Goal: Information Seeking & Learning: Learn about a topic

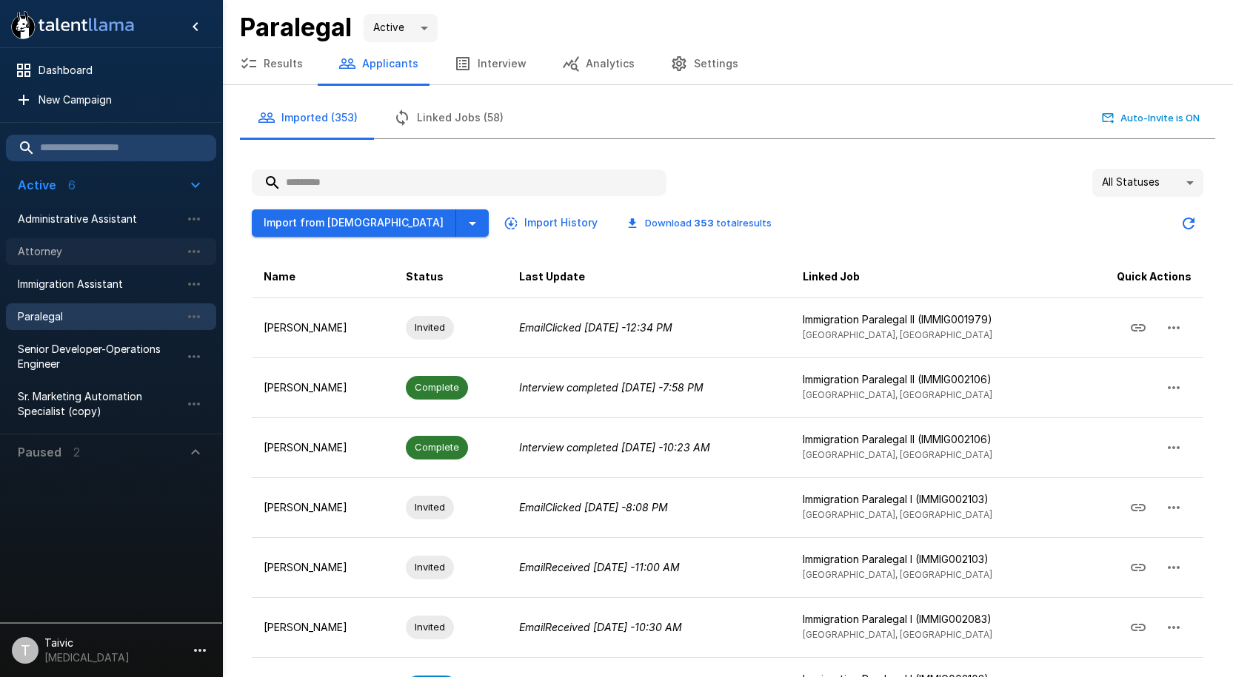
click at [78, 263] on div "Attorney" at bounding box center [111, 251] width 210 height 27
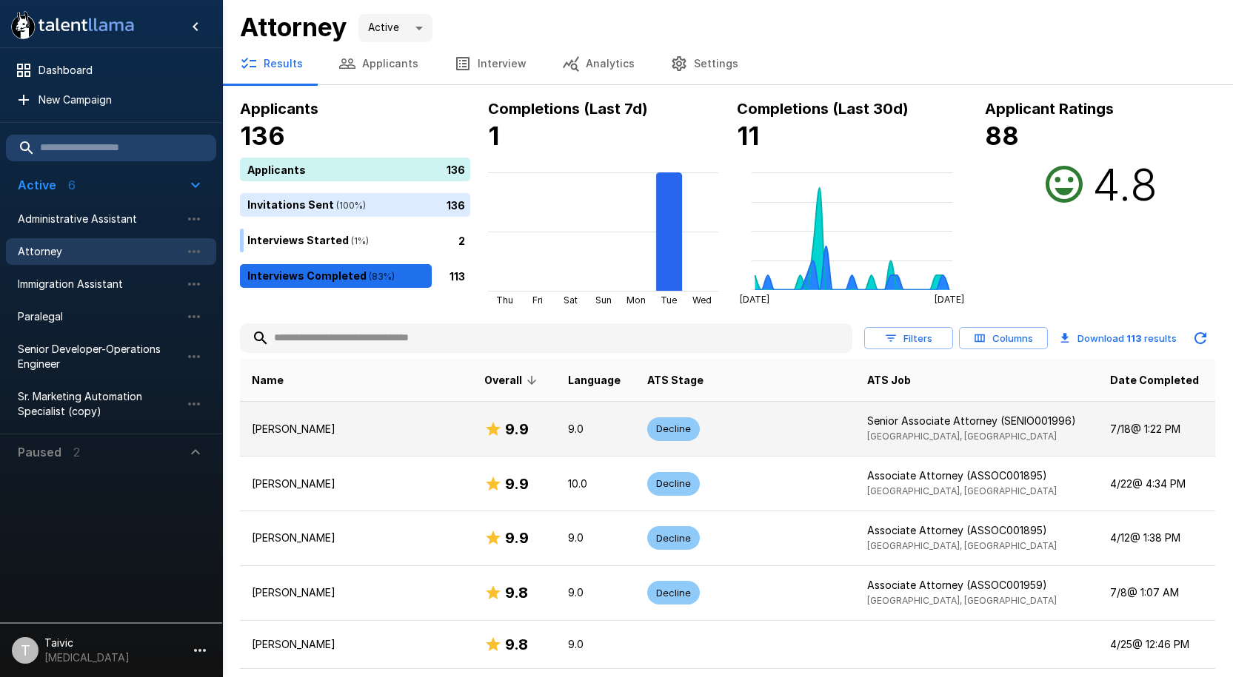
click at [708, 426] on td "Decline" at bounding box center [745, 429] width 220 height 55
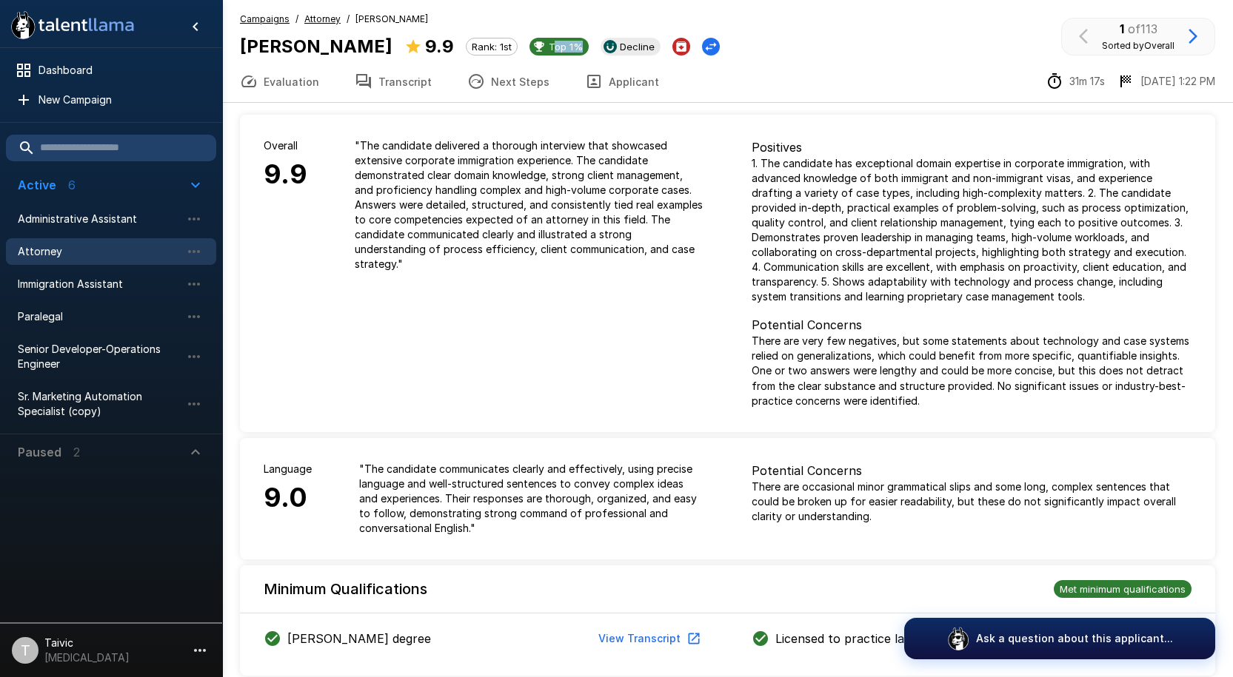
drag, startPoint x: 517, startPoint y: 41, endPoint x: 704, endPoint y: 95, distance: 194.0
click at [560, 39] on div "Minisha Patel 9.9 Rank: 1st Top 1% Decline" at bounding box center [480, 47] width 480 height 28
click at [728, 81] on div "Evaluation Transcript Next Steps Applicant 31m 17s 7/18 1:22 PM" at bounding box center [727, 82] width 1011 height 42
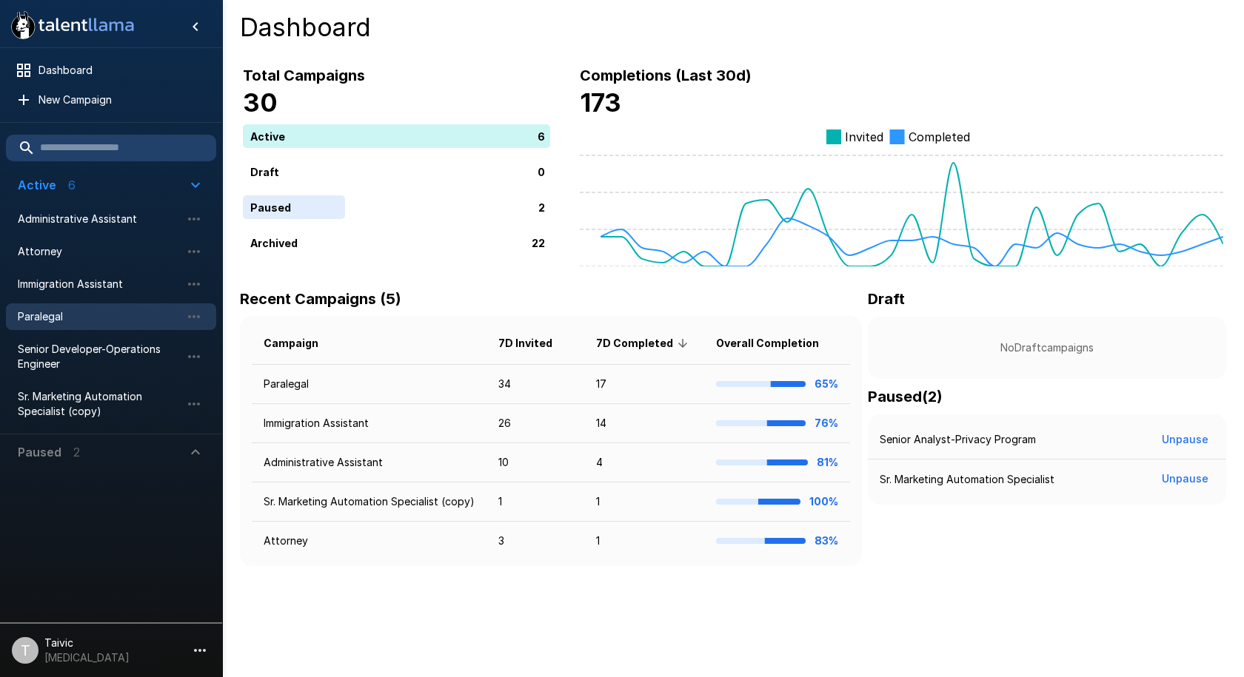
click at [122, 312] on span "Paralegal" at bounding box center [99, 316] width 163 height 15
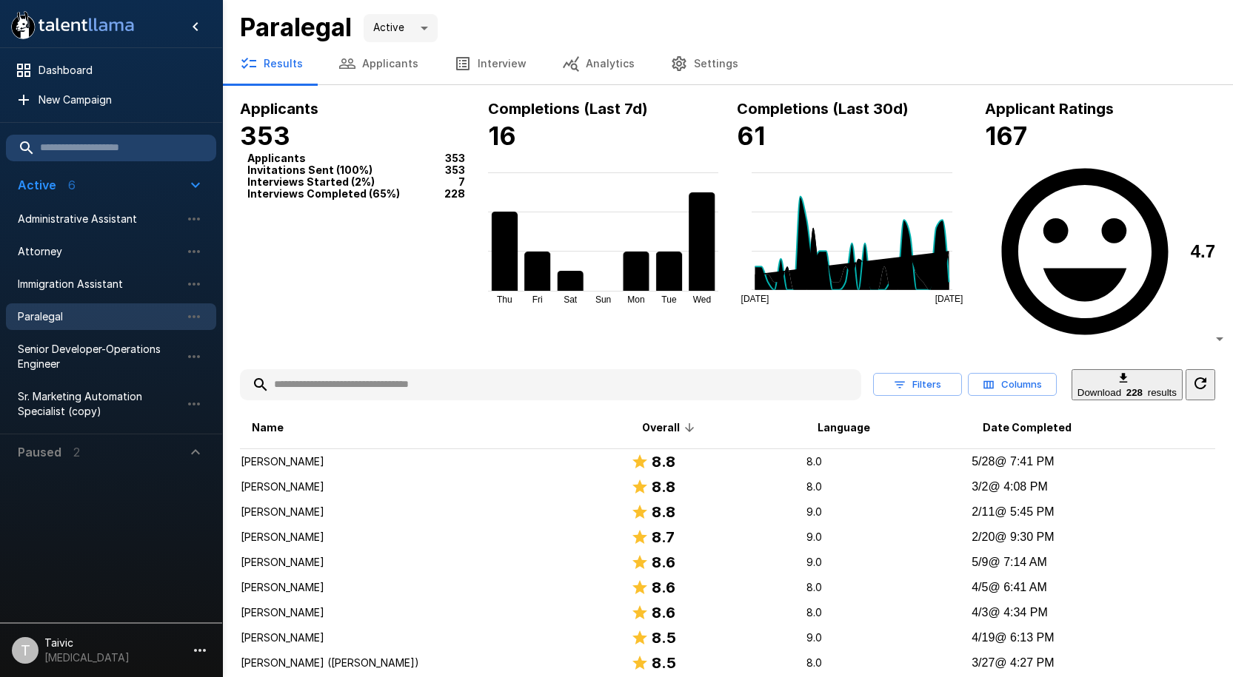
click at [389, 65] on button "Applicants" at bounding box center [378, 63] width 115 height 41
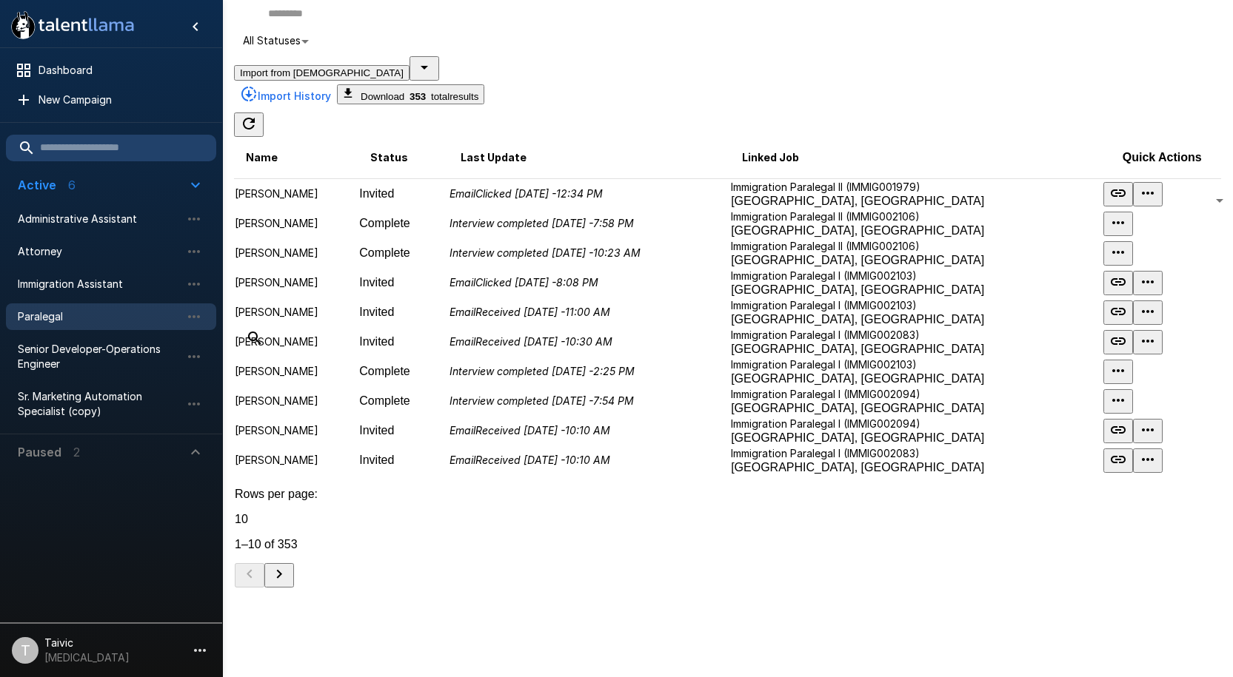
scroll to position [222, 0]
click at [358, 386] on td "[PERSON_NAME]" at bounding box center [296, 372] width 124 height 30
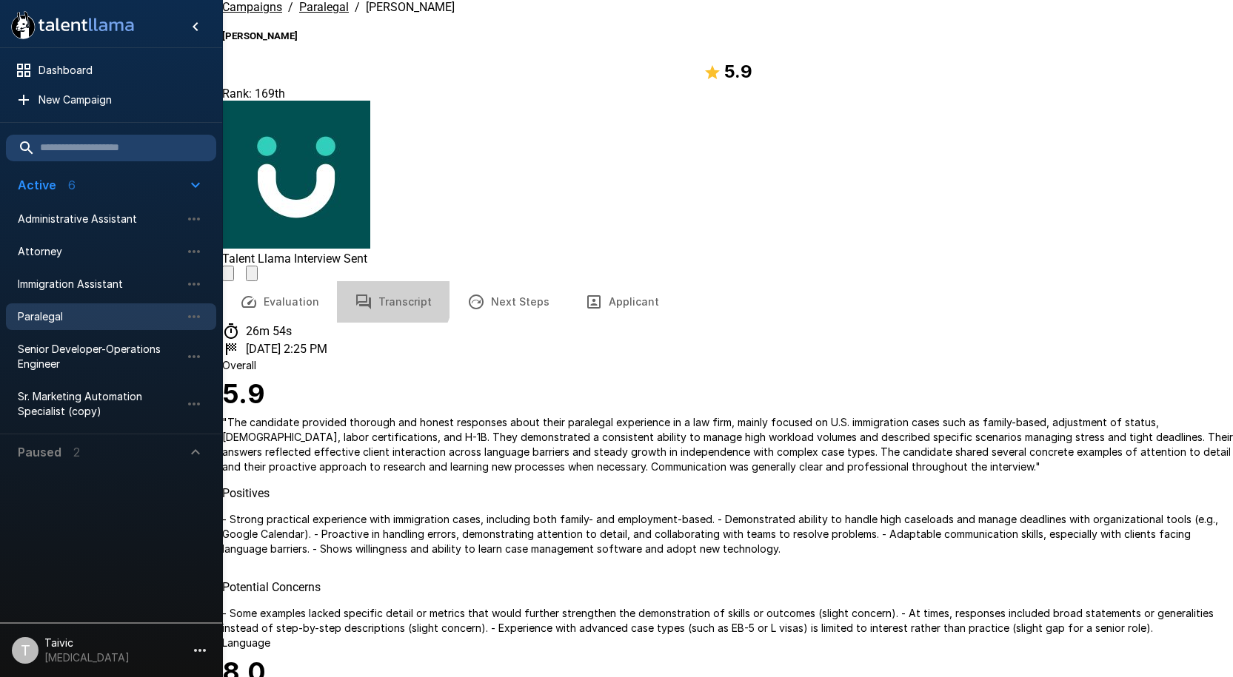
click at [385, 281] on button "Transcript" at bounding box center [393, 301] width 113 height 41
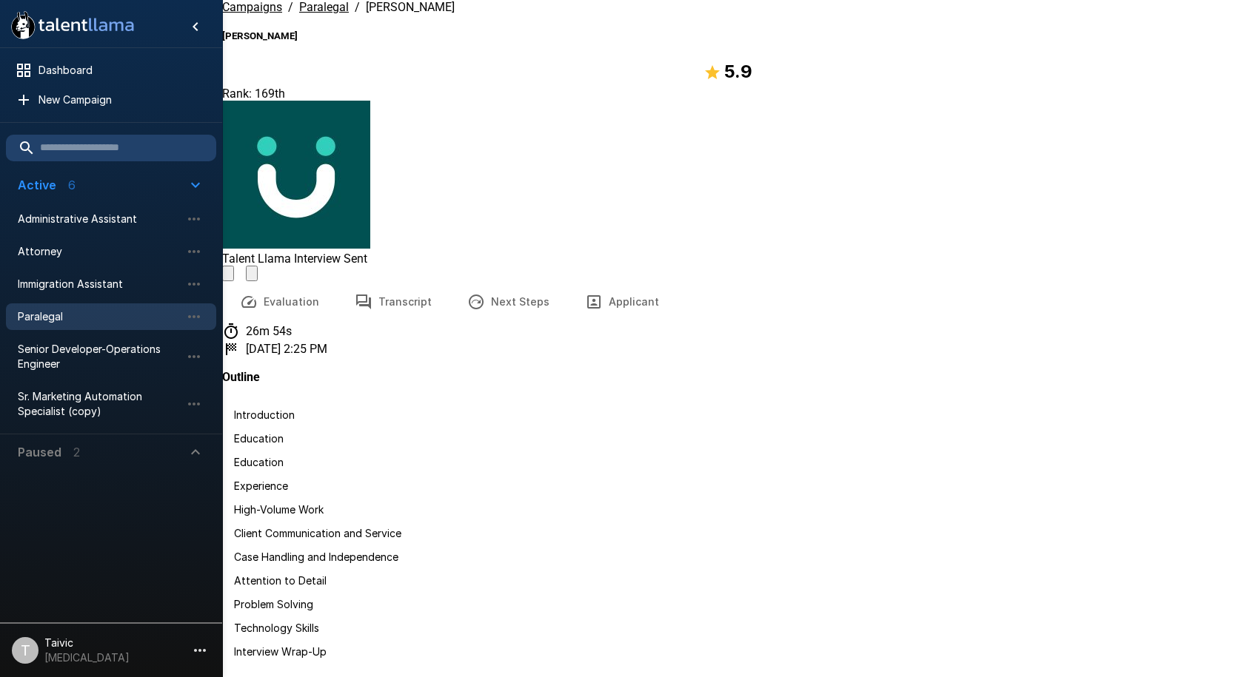
scroll to position [2739, 0]
click at [193, 24] on icon "Hide menu" at bounding box center [196, 27] width 18 height 18
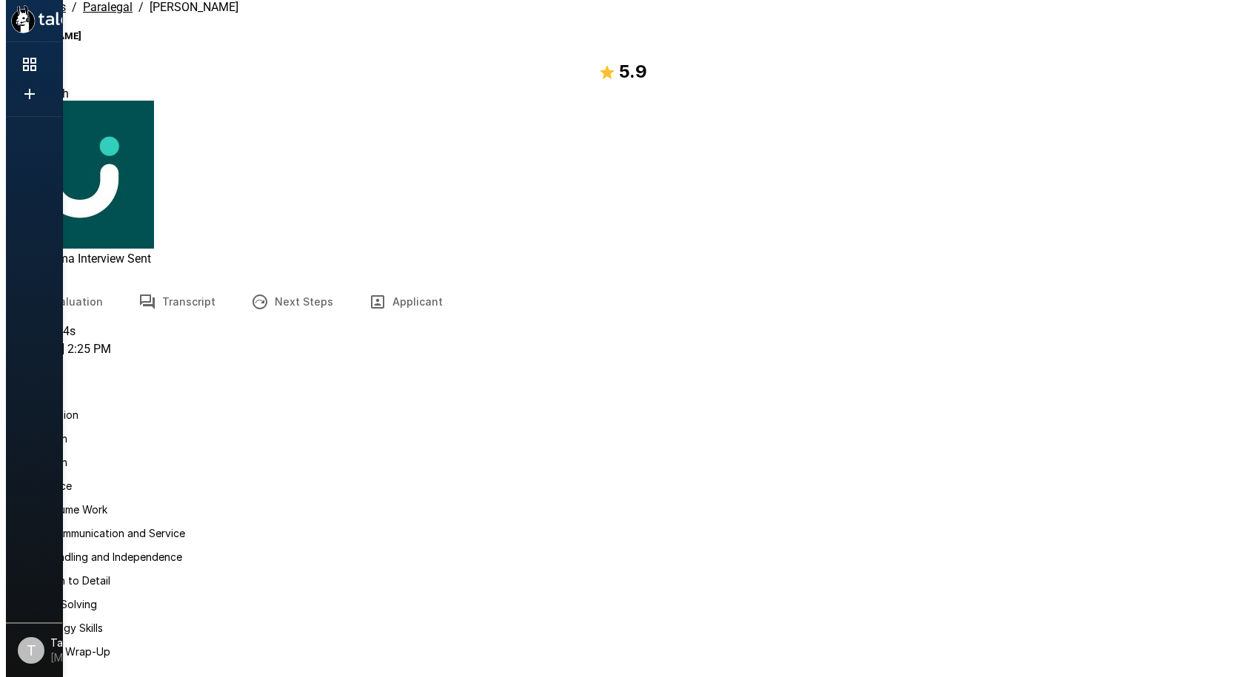
scroll to position [2149, 0]
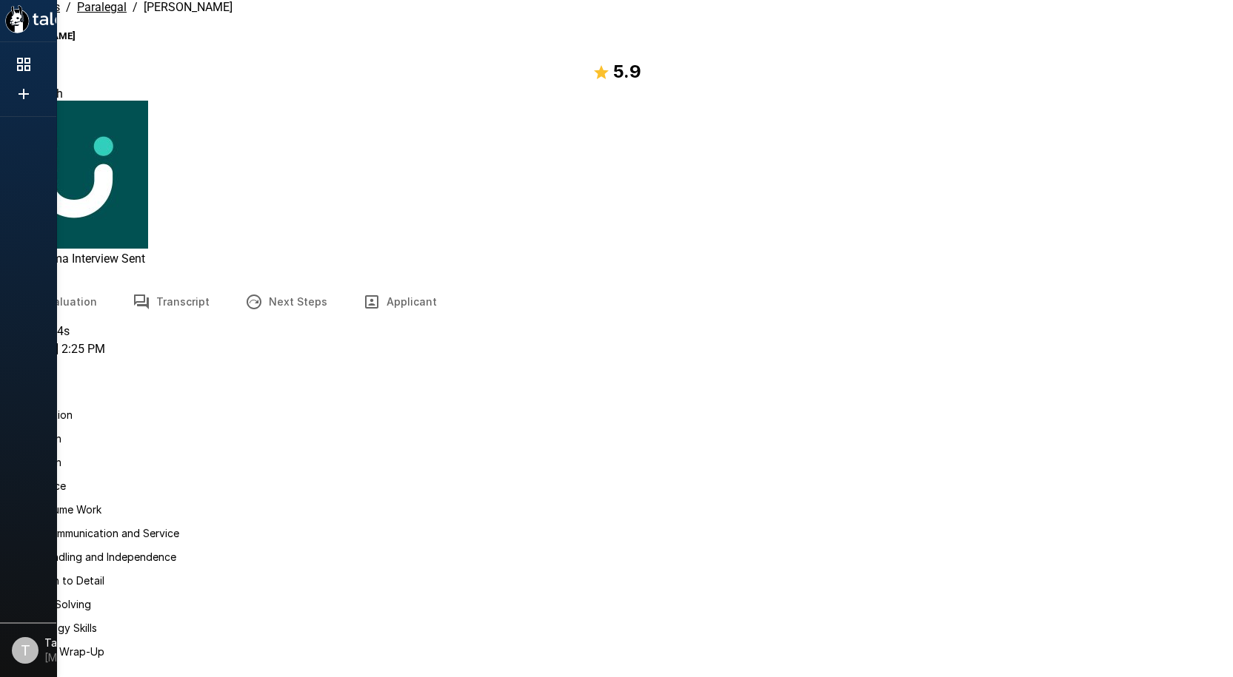
click at [115, 281] on button "Evaluation" at bounding box center [57, 301] width 115 height 41
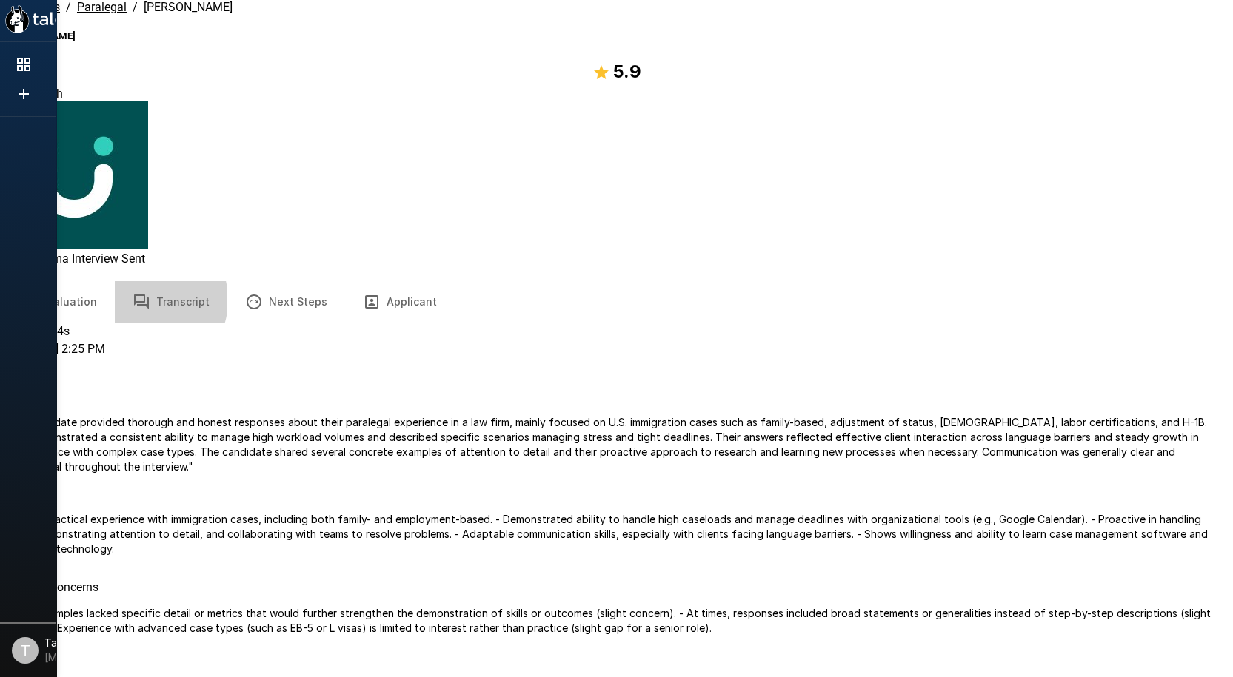
click at [149, 295] on icon "button" at bounding box center [141, 302] width 15 height 15
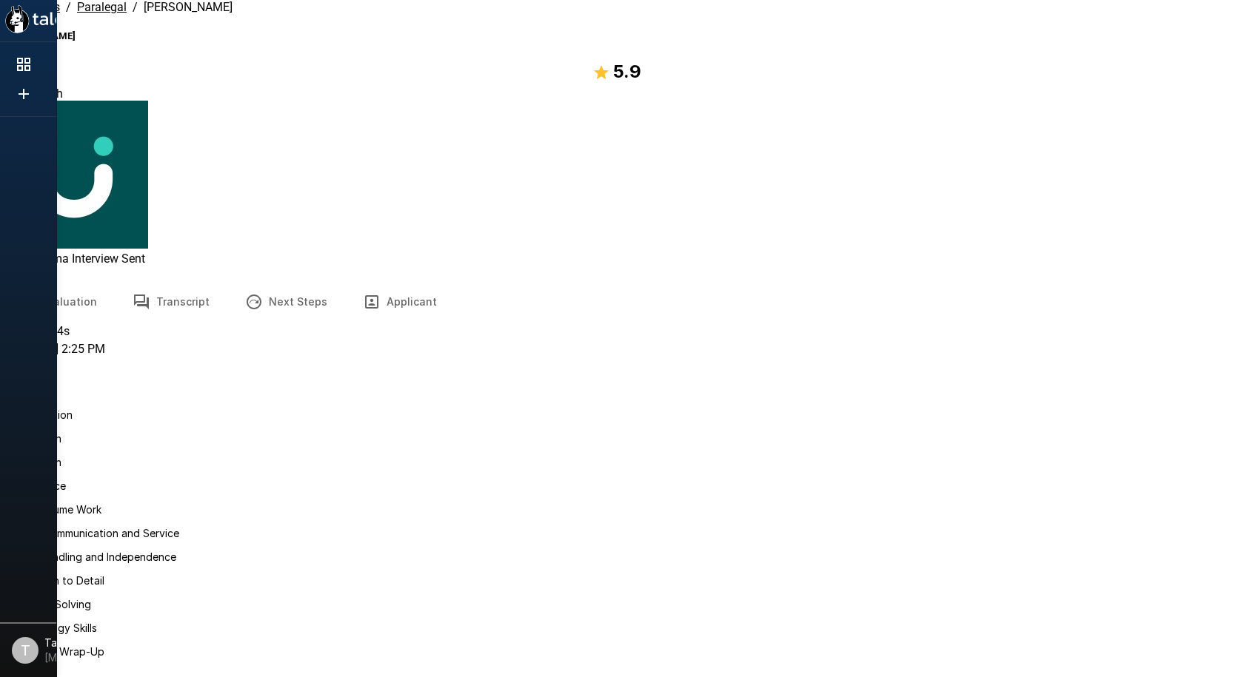
click at [111, 281] on button "Evaluation" at bounding box center [57, 301] width 115 height 41
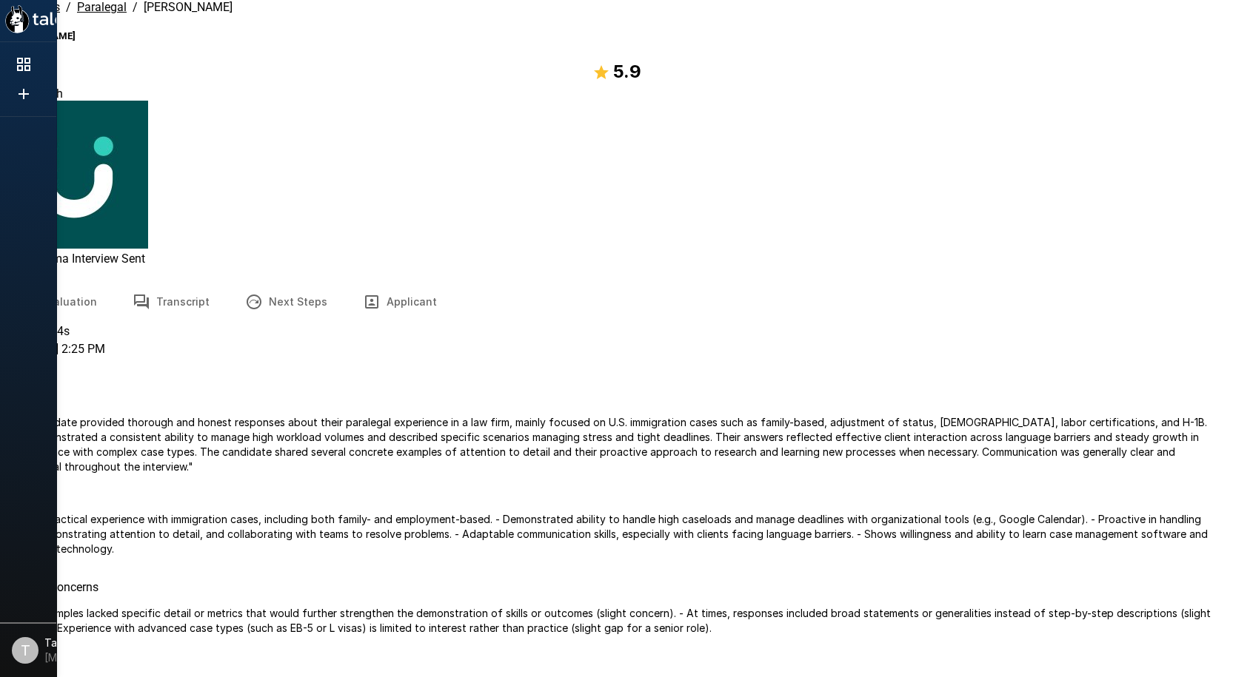
click at [278, 281] on button "Next Steps" at bounding box center [286, 301] width 118 height 41
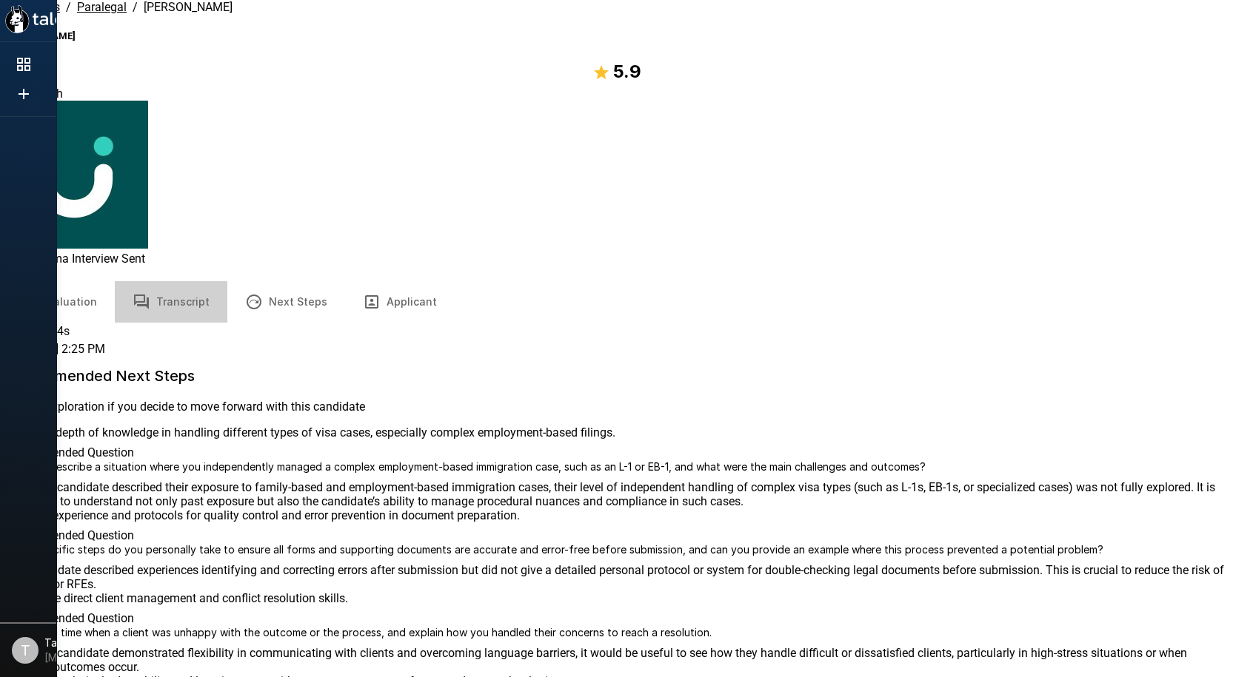
click at [227, 281] on button "Transcript" at bounding box center [171, 301] width 113 height 41
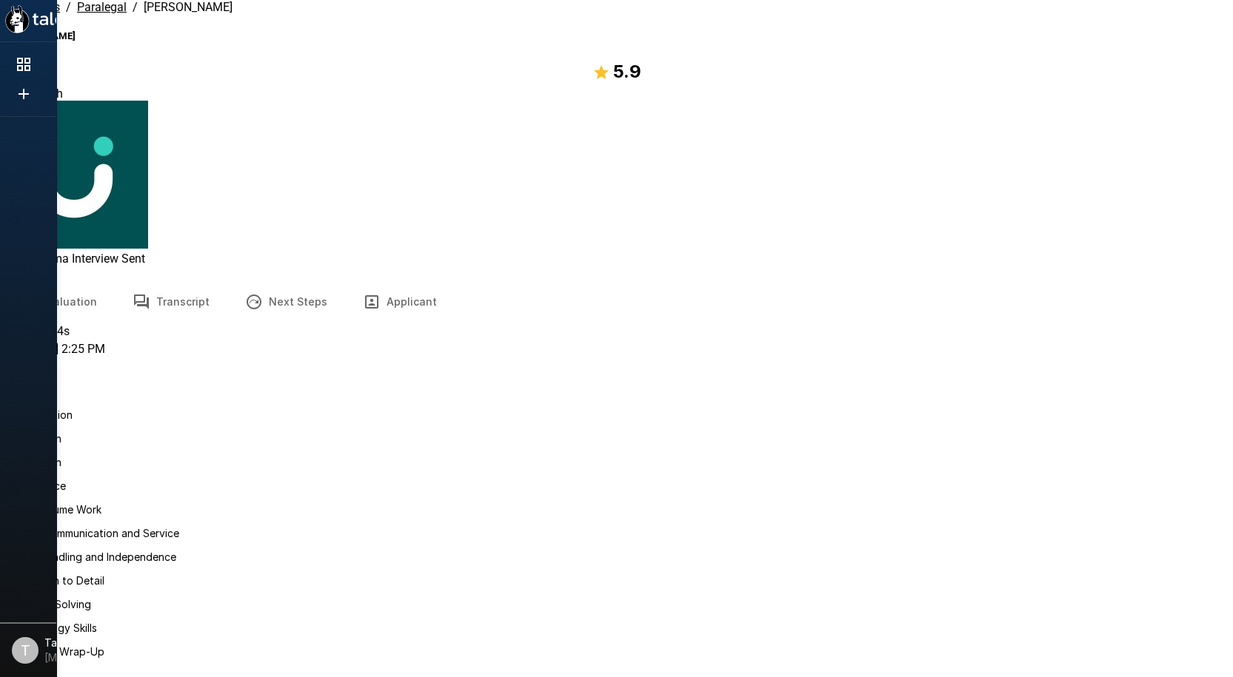
click at [19, 13] on icon "Show menu" at bounding box center [16, 12] width 5 height 4
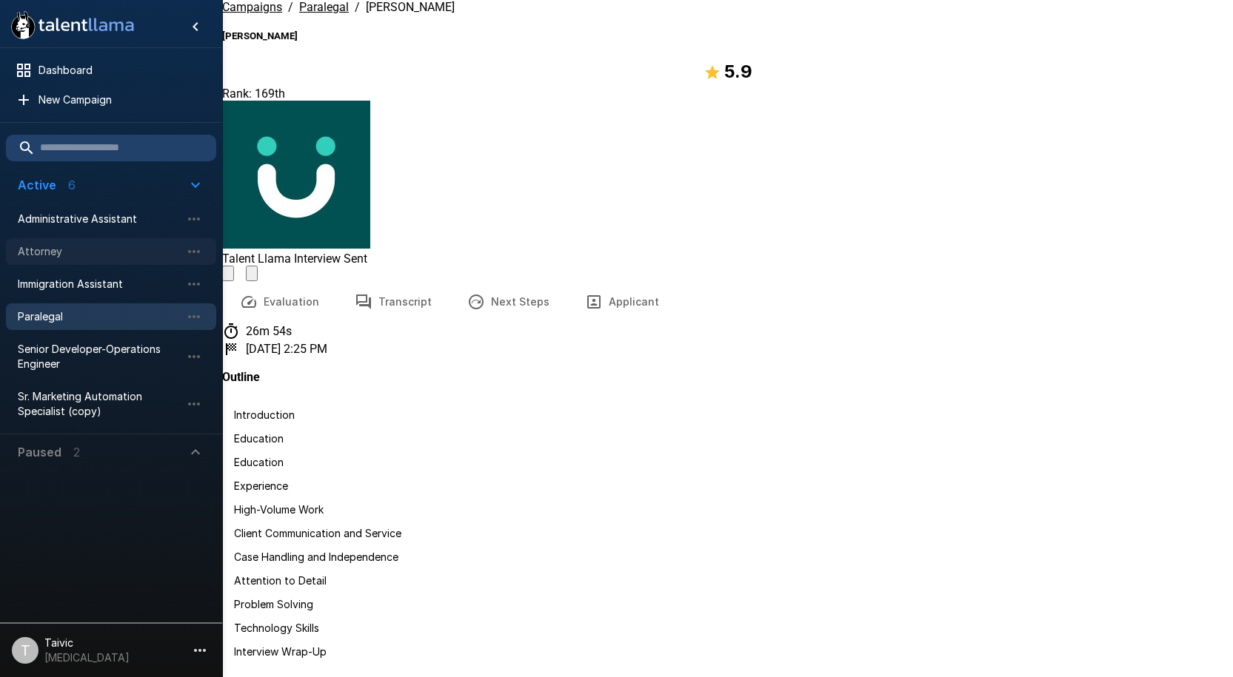
click at [100, 246] on span "Attorney" at bounding box center [99, 251] width 163 height 15
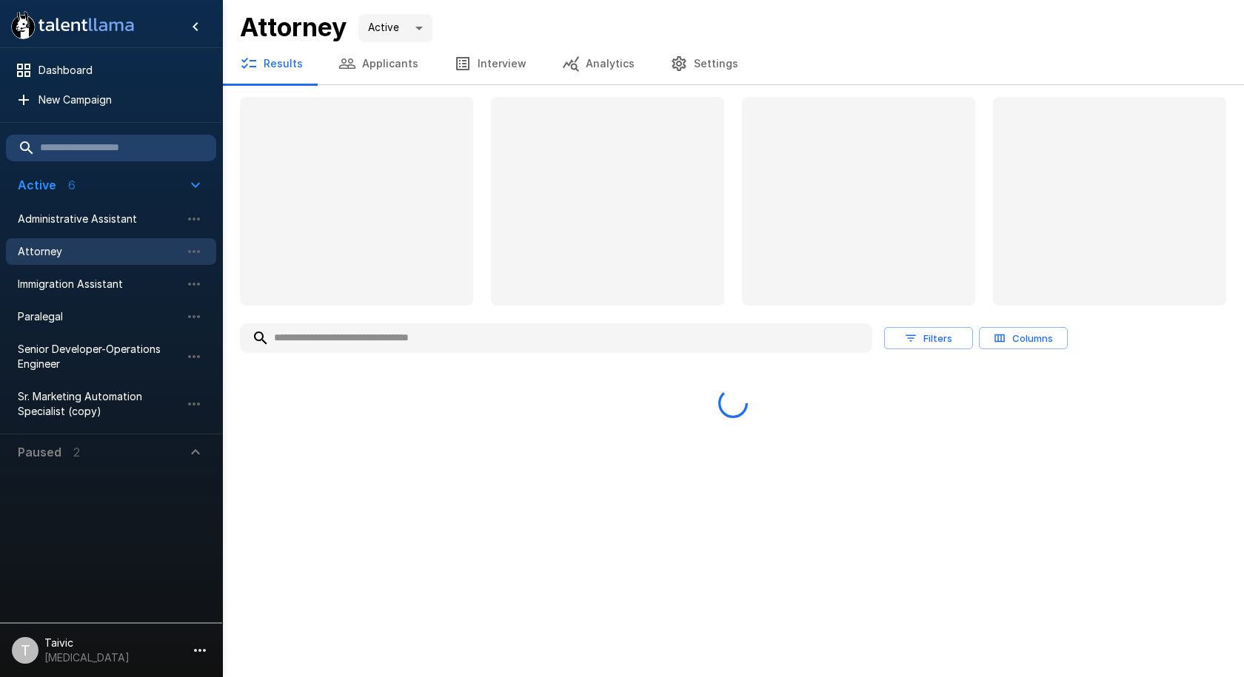
click at [338, 335] on input "text" at bounding box center [556, 338] width 632 height 27
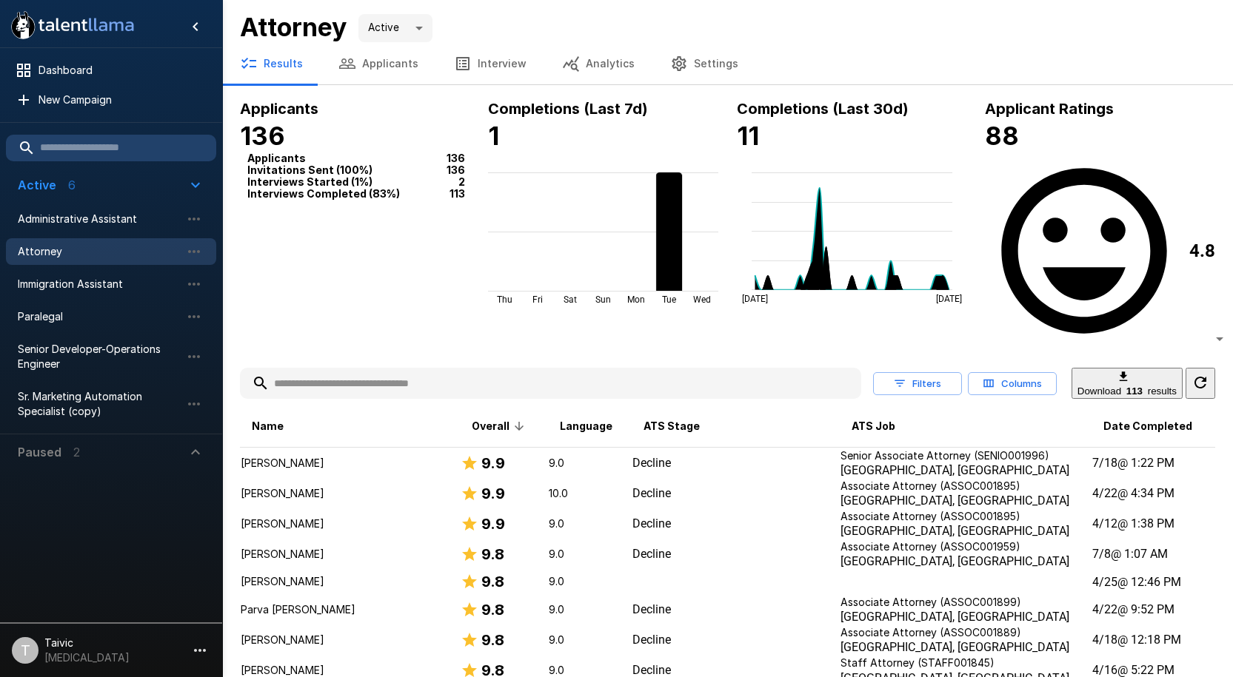
click at [360, 64] on button "Applicants" at bounding box center [378, 63] width 115 height 41
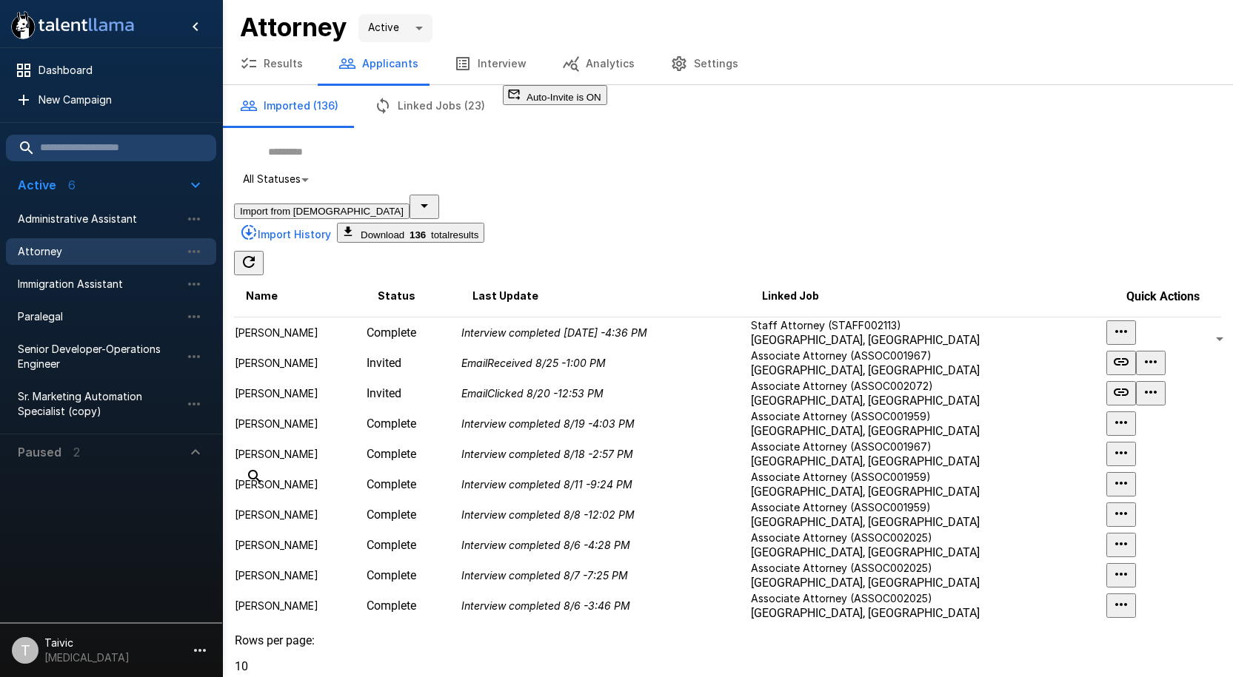
click at [460, 331] on td "Complete" at bounding box center [413, 333] width 95 height 31
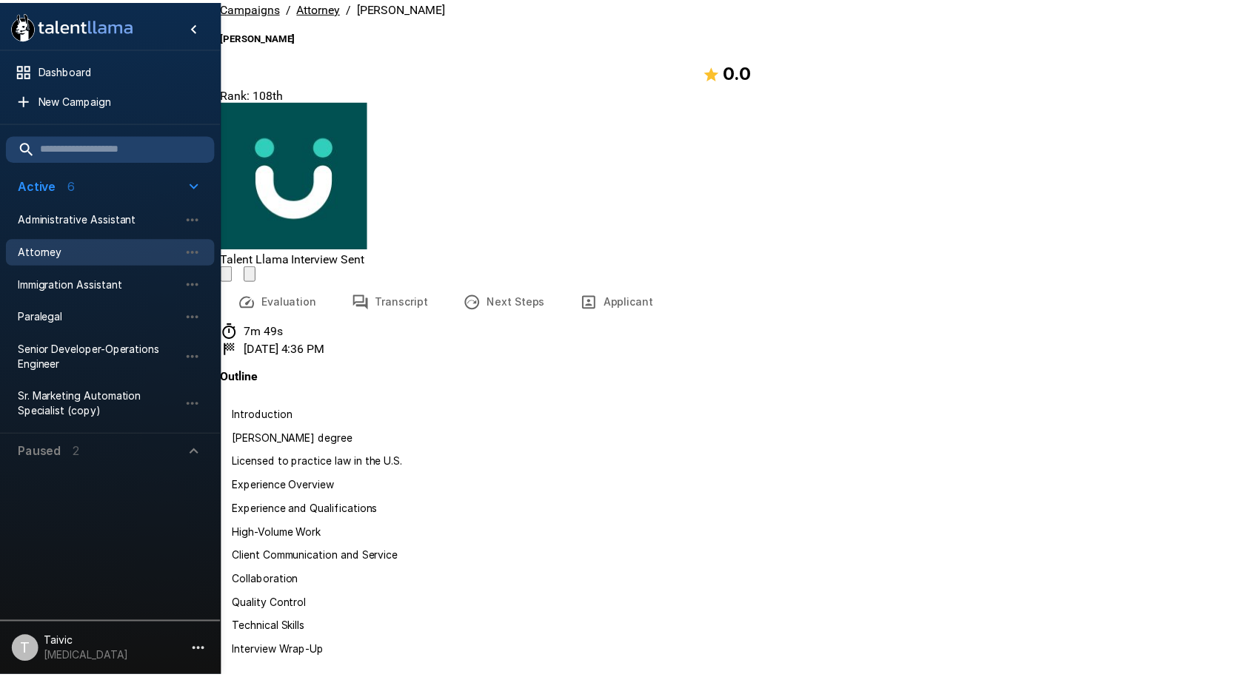
scroll to position [61, 0]
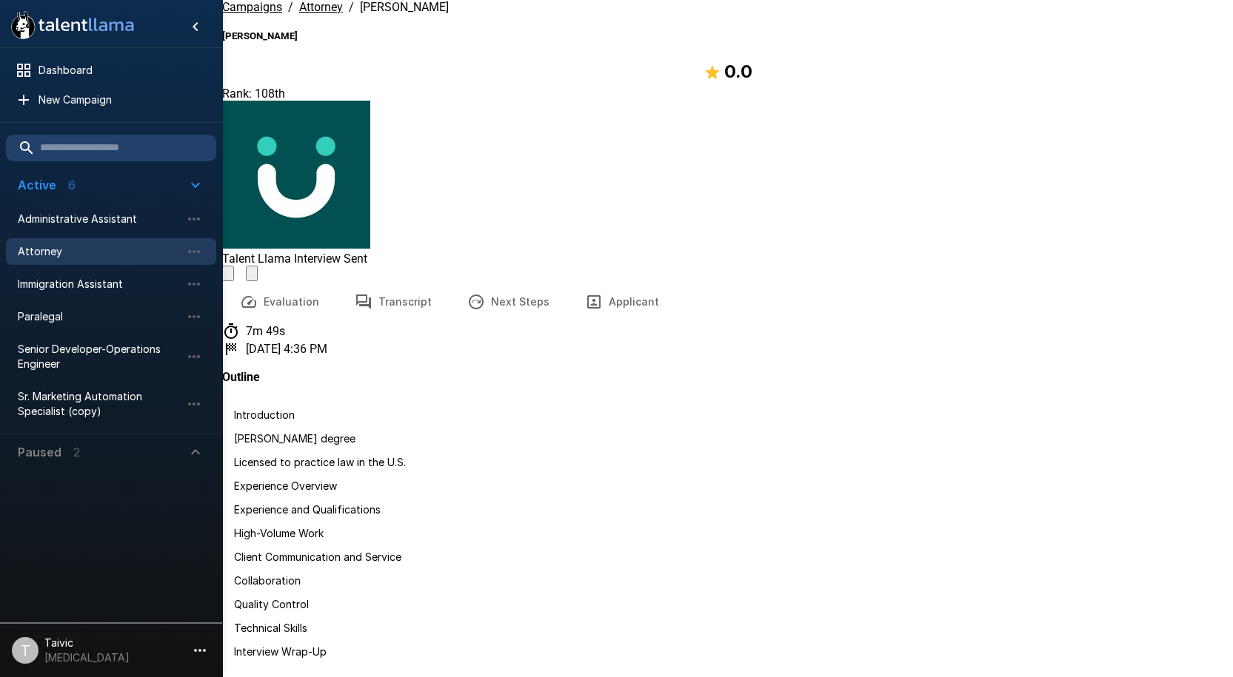
scroll to position [450, 0]
